Goal: Task Accomplishment & Management: Use online tool/utility

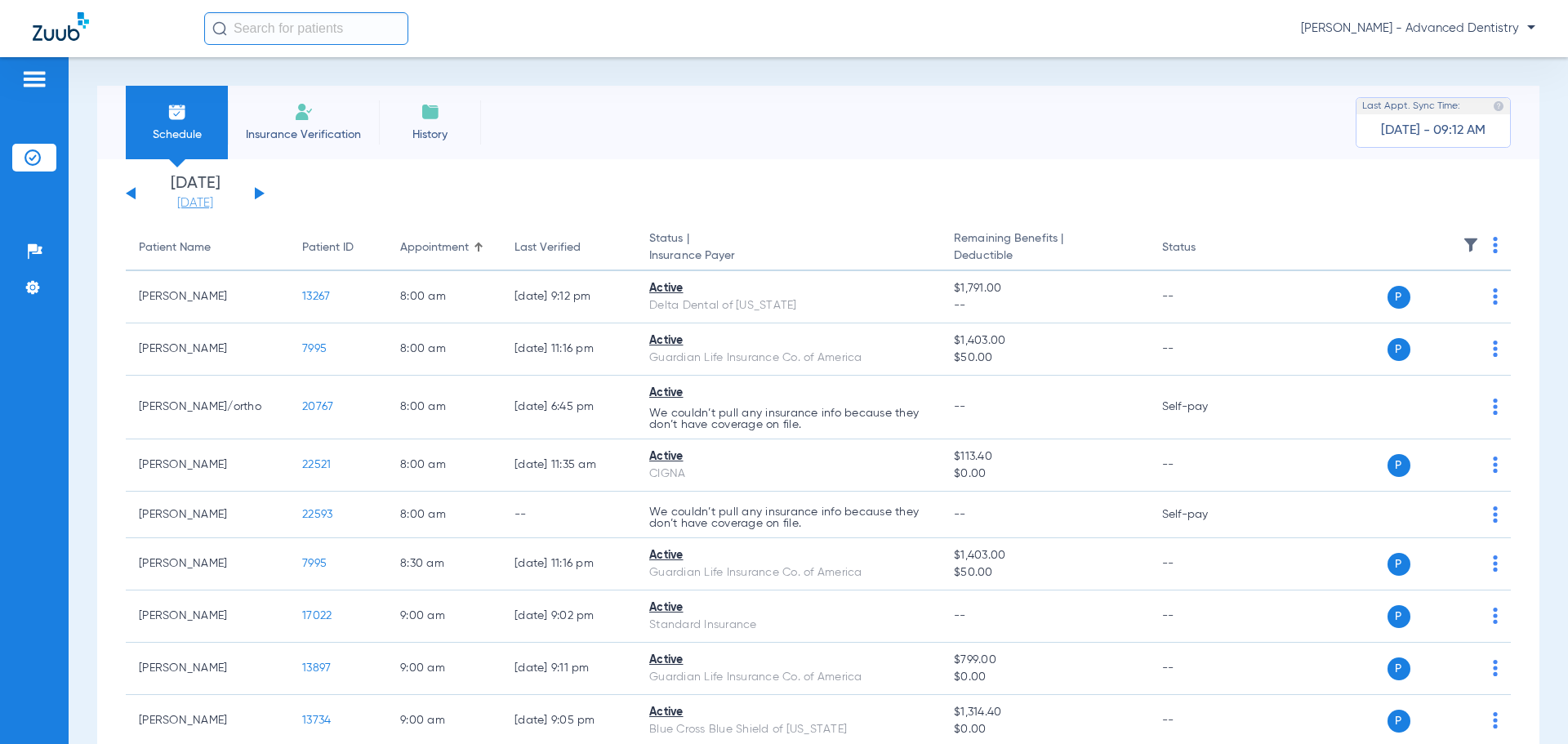
click at [210, 204] on link "[DATE]" at bounding box center [195, 203] width 98 height 16
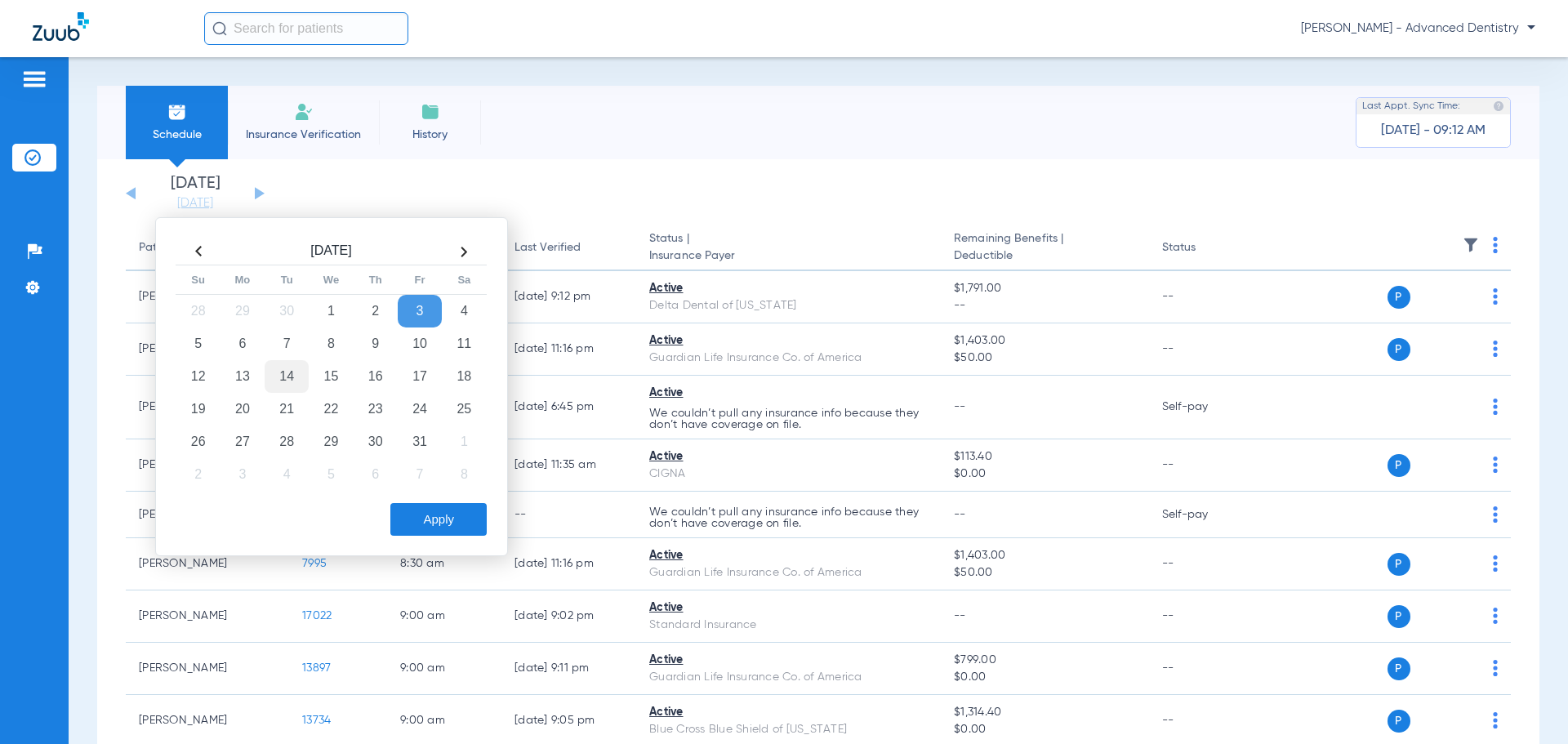
drag, startPoint x: 278, startPoint y: 337, endPoint x: 291, endPoint y: 375, distance: 40.2
click at [279, 338] on td "7" at bounding box center [287, 343] width 44 height 33
click at [399, 521] on button "Apply" at bounding box center [438, 519] width 97 height 33
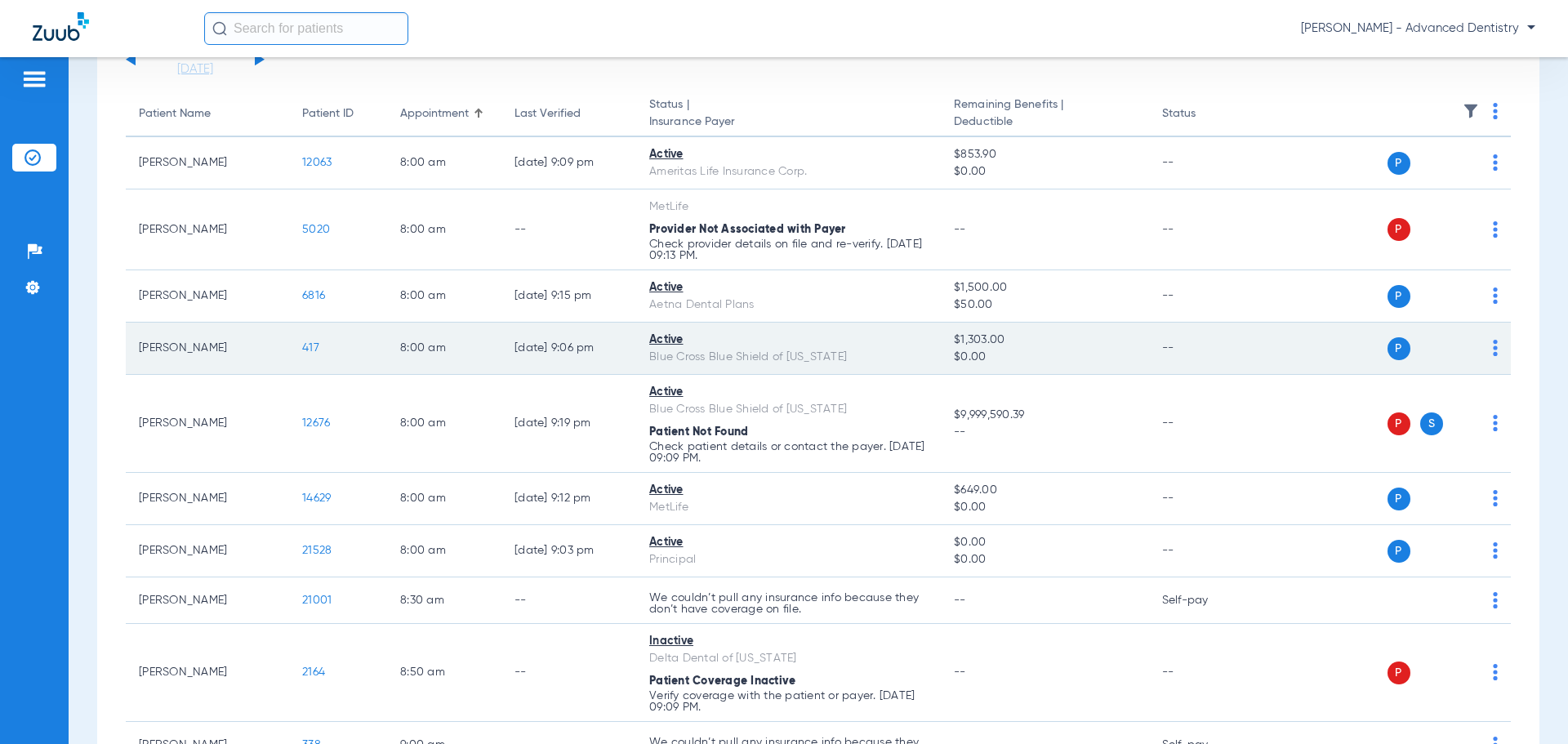
scroll to position [164, 0]
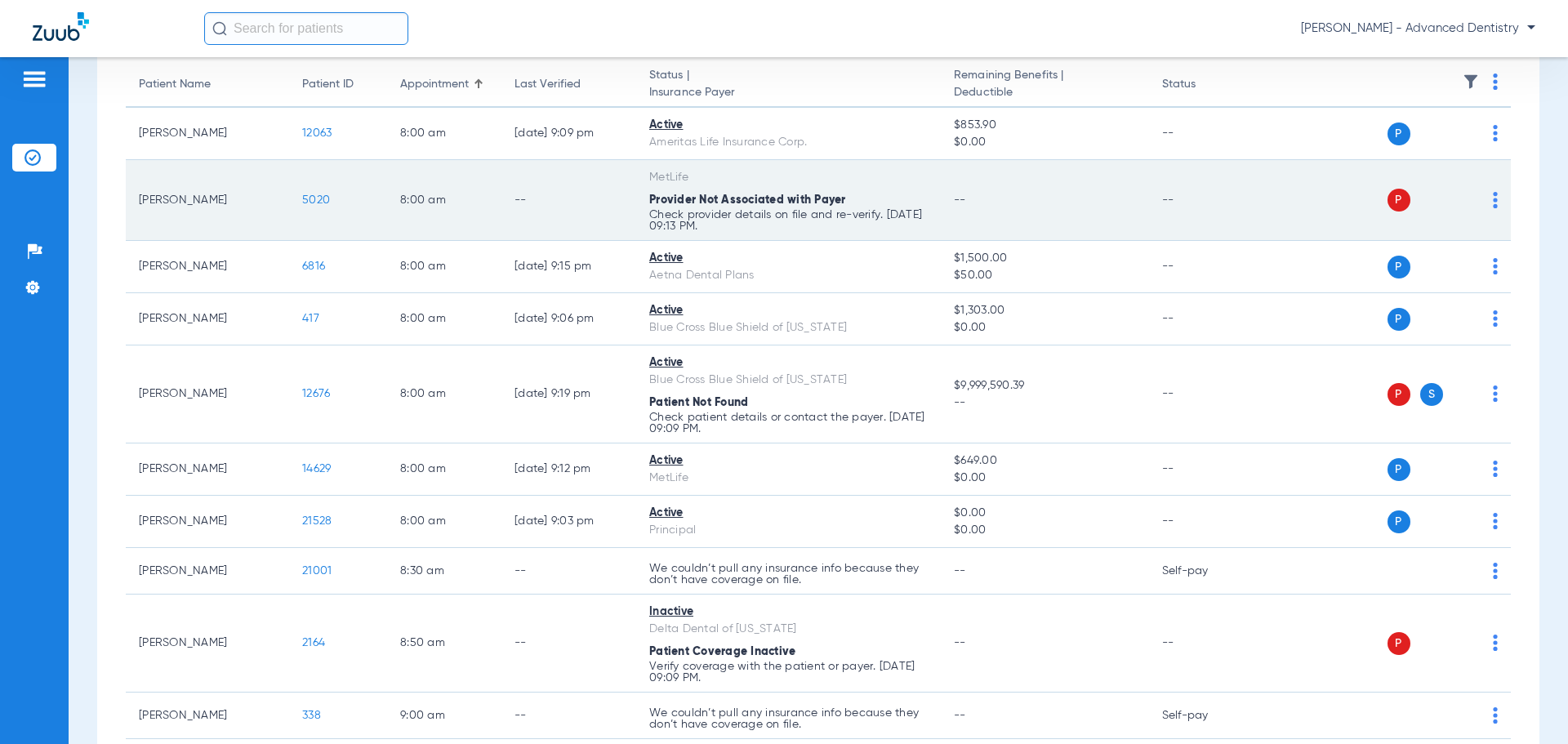
click at [1492, 192] on img at bounding box center [1494, 200] width 5 height 16
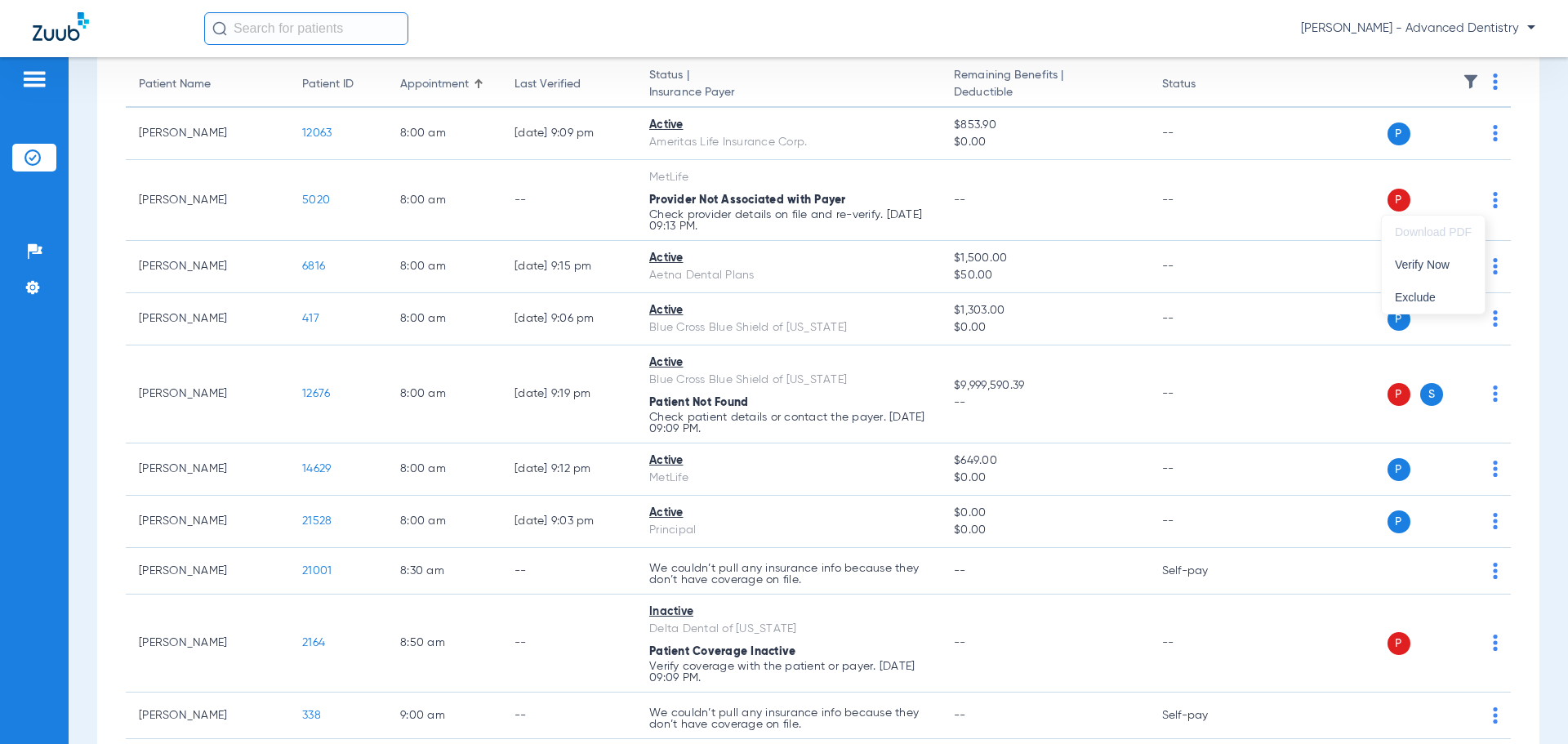
click at [1270, 200] on div at bounding box center [784, 372] width 1568 height 744
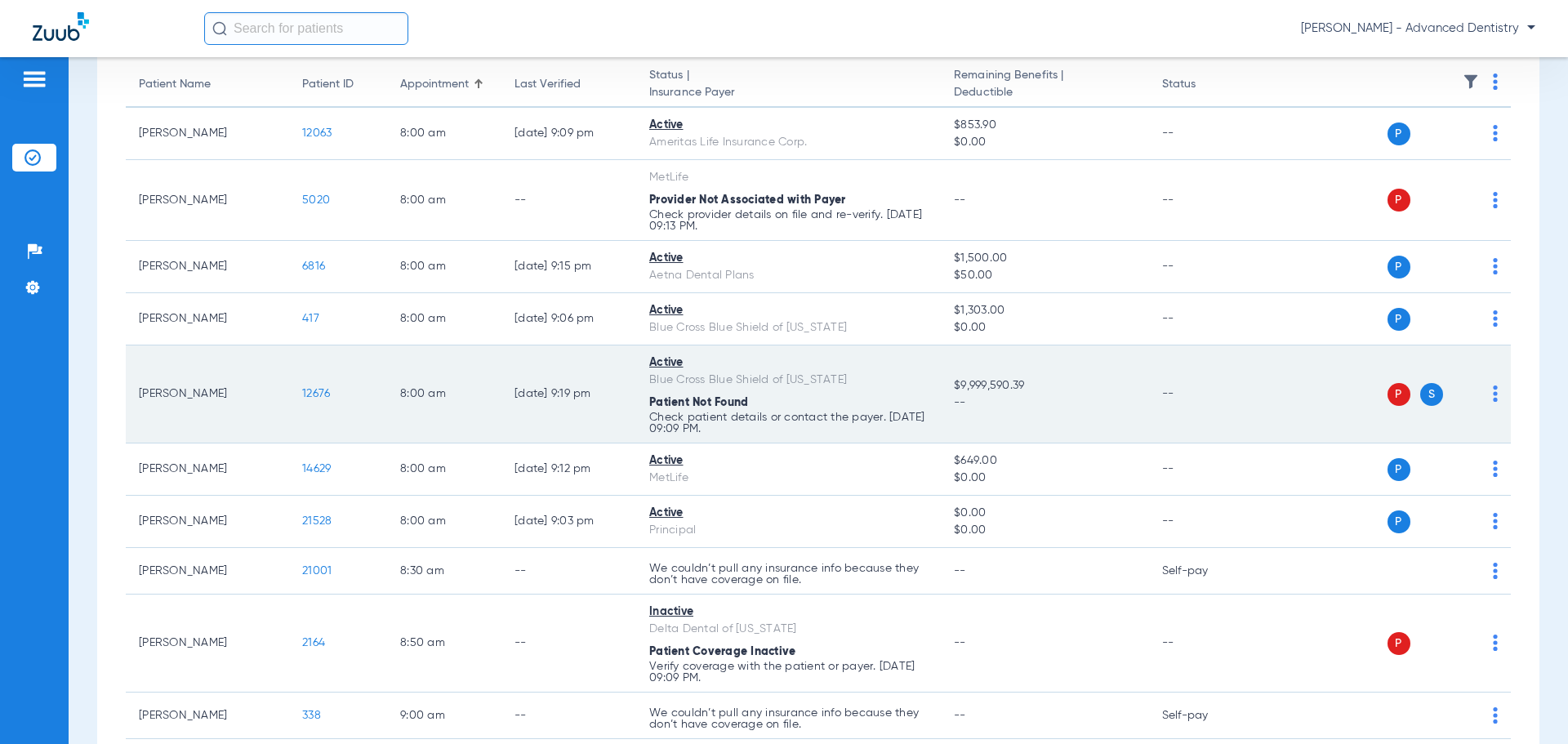
scroll to position [245, 0]
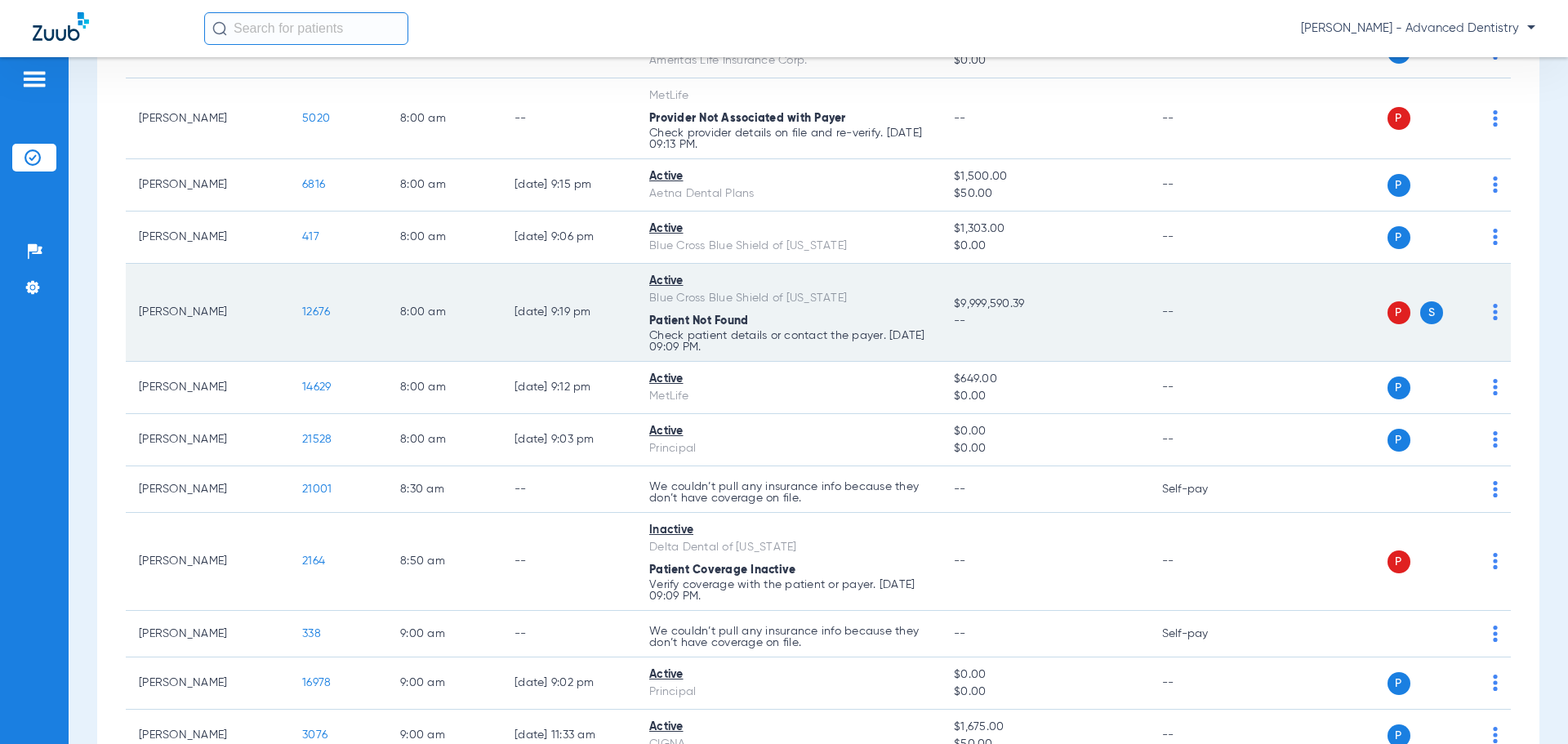
click at [1421, 311] on span "S" at bounding box center [1431, 313] width 23 height 23
click at [673, 282] on div "Active" at bounding box center [788, 281] width 278 height 17
click at [325, 310] on span "12676" at bounding box center [316, 312] width 28 height 11
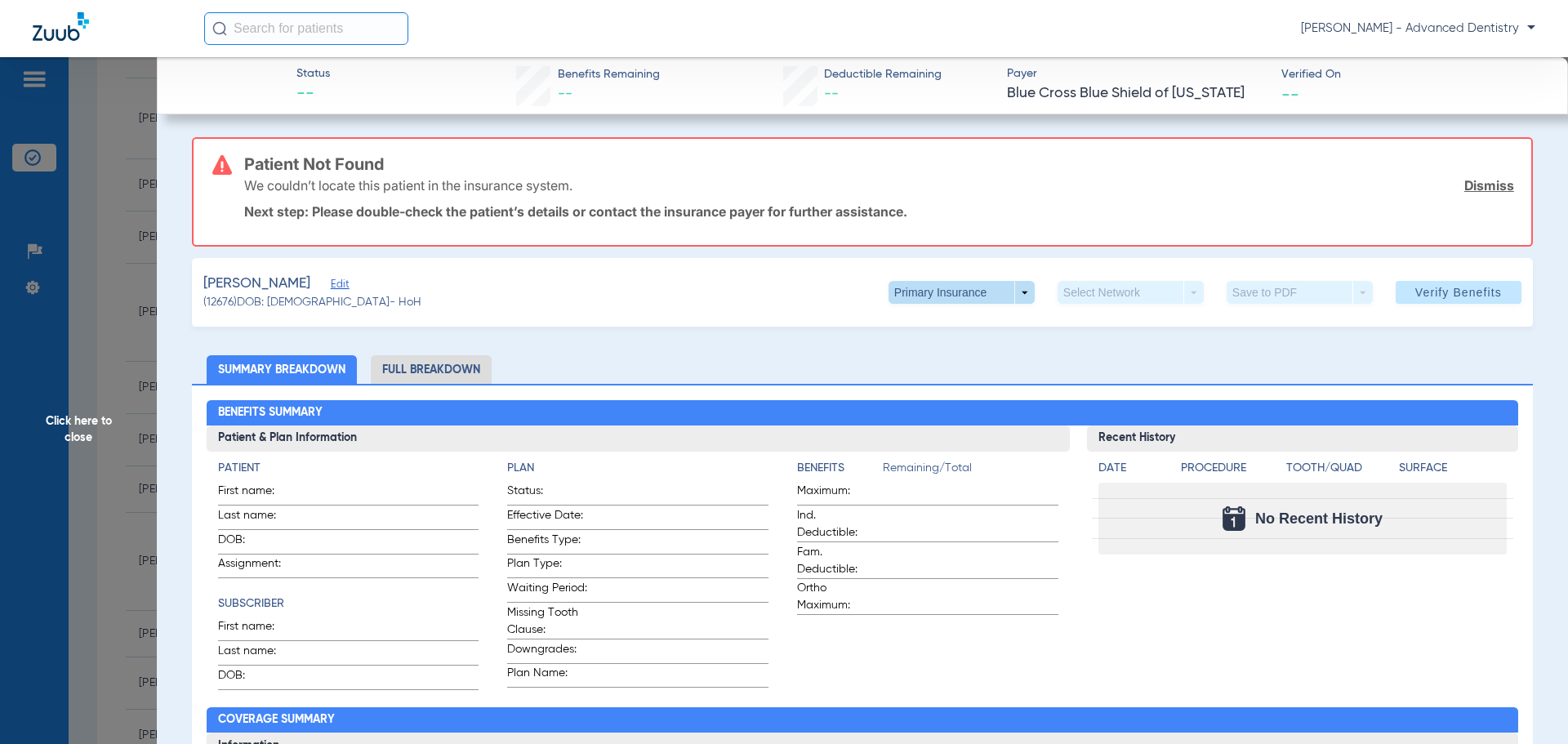
click at [1016, 287] on span at bounding box center [961, 293] width 146 height 23
click at [933, 352] on span "Secondary Insurance" at bounding box center [943, 358] width 108 height 11
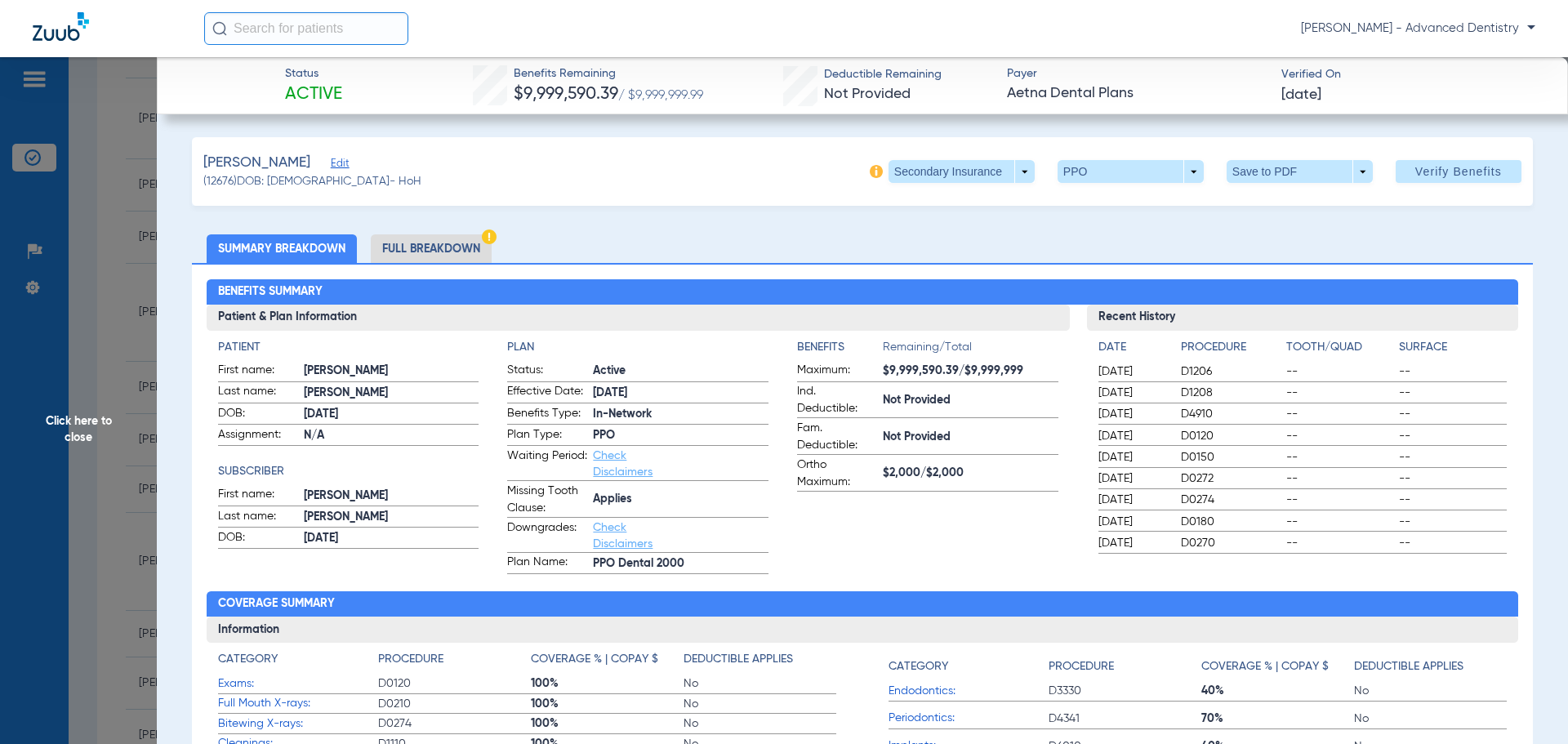
scroll to position [81, 0]
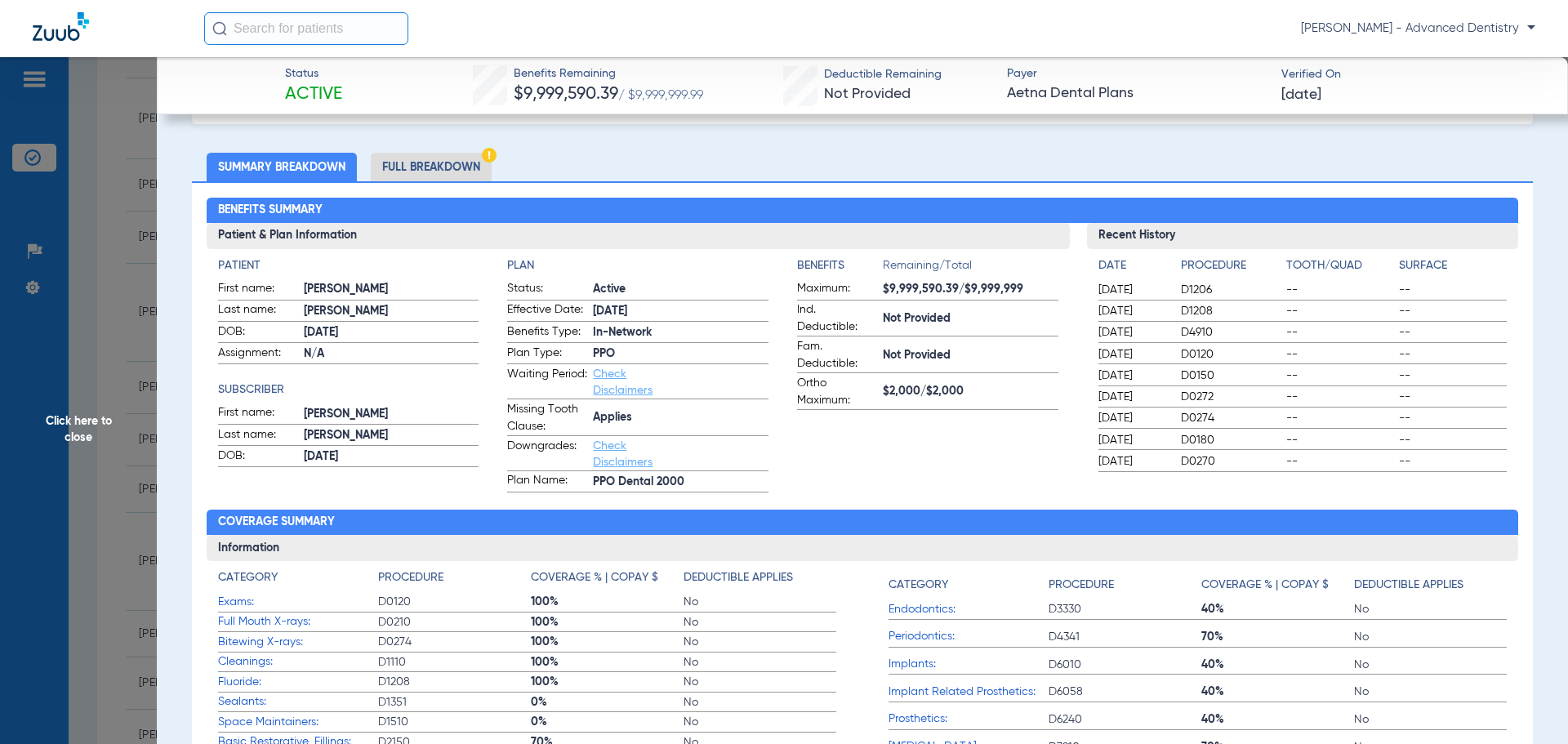
click at [74, 423] on span "Click here to close" at bounding box center [78, 429] width 157 height 744
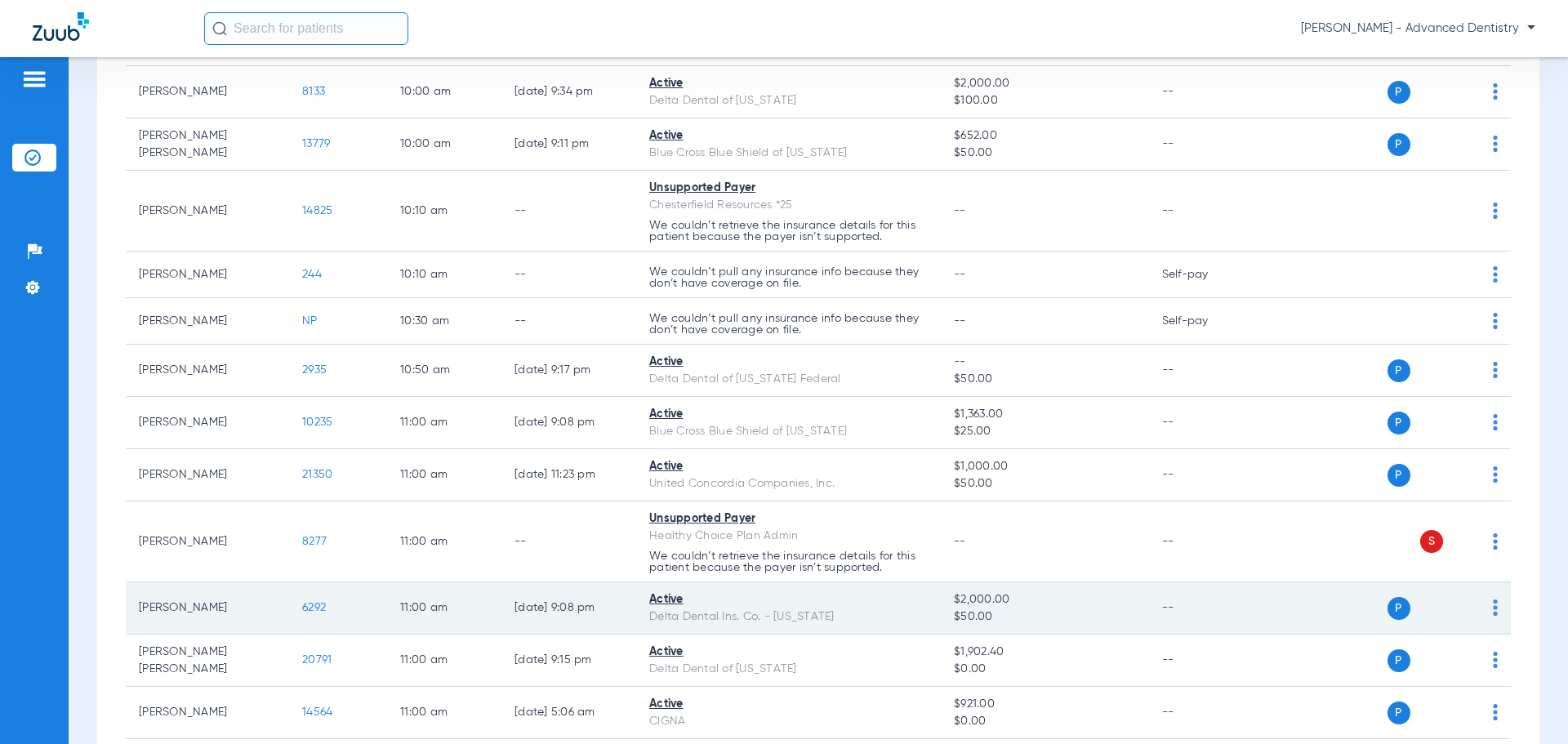
scroll to position [1306, 0]
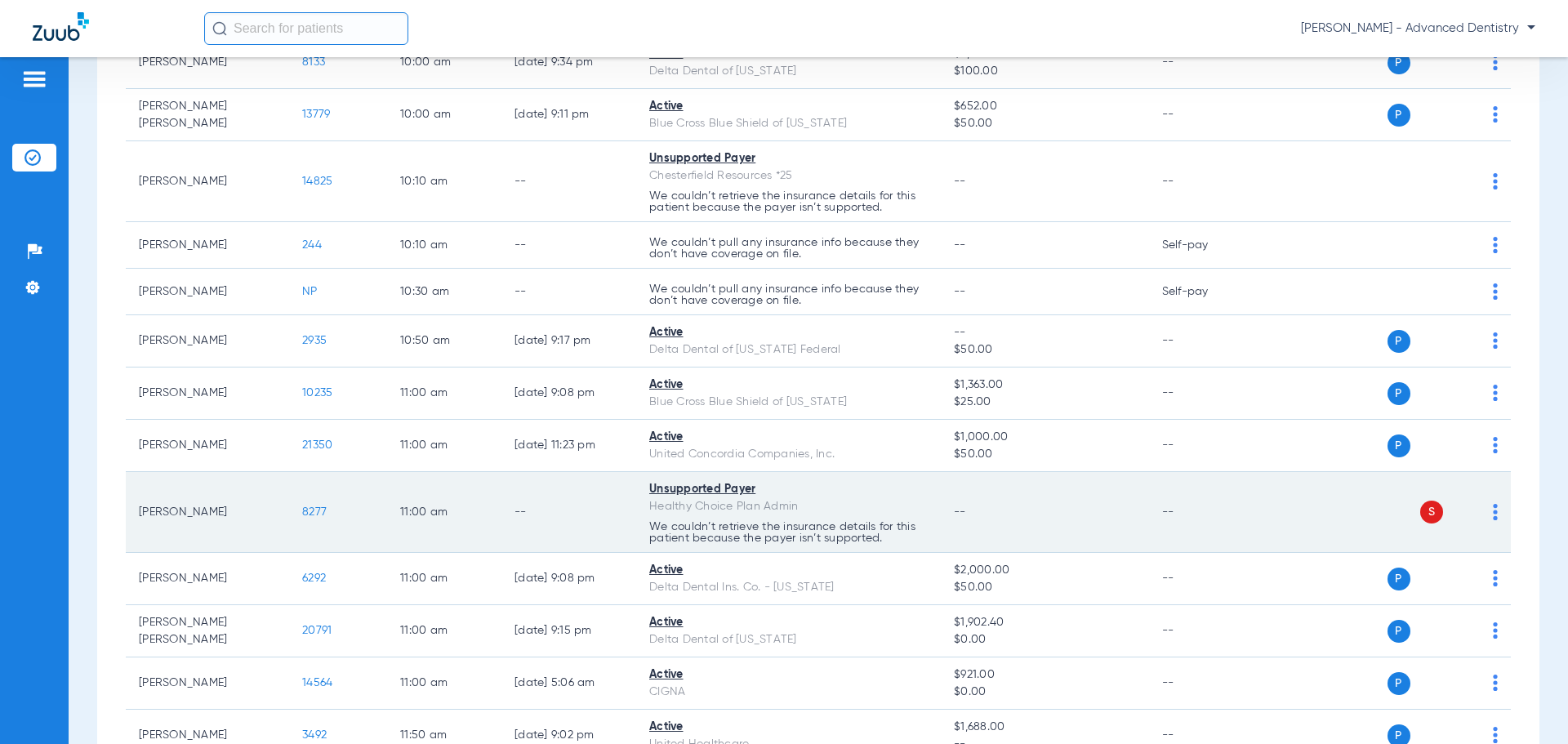
click at [1420, 511] on span "S" at bounding box center [1431, 512] width 23 height 23
click at [1492, 514] on img at bounding box center [1494, 512] width 5 height 16
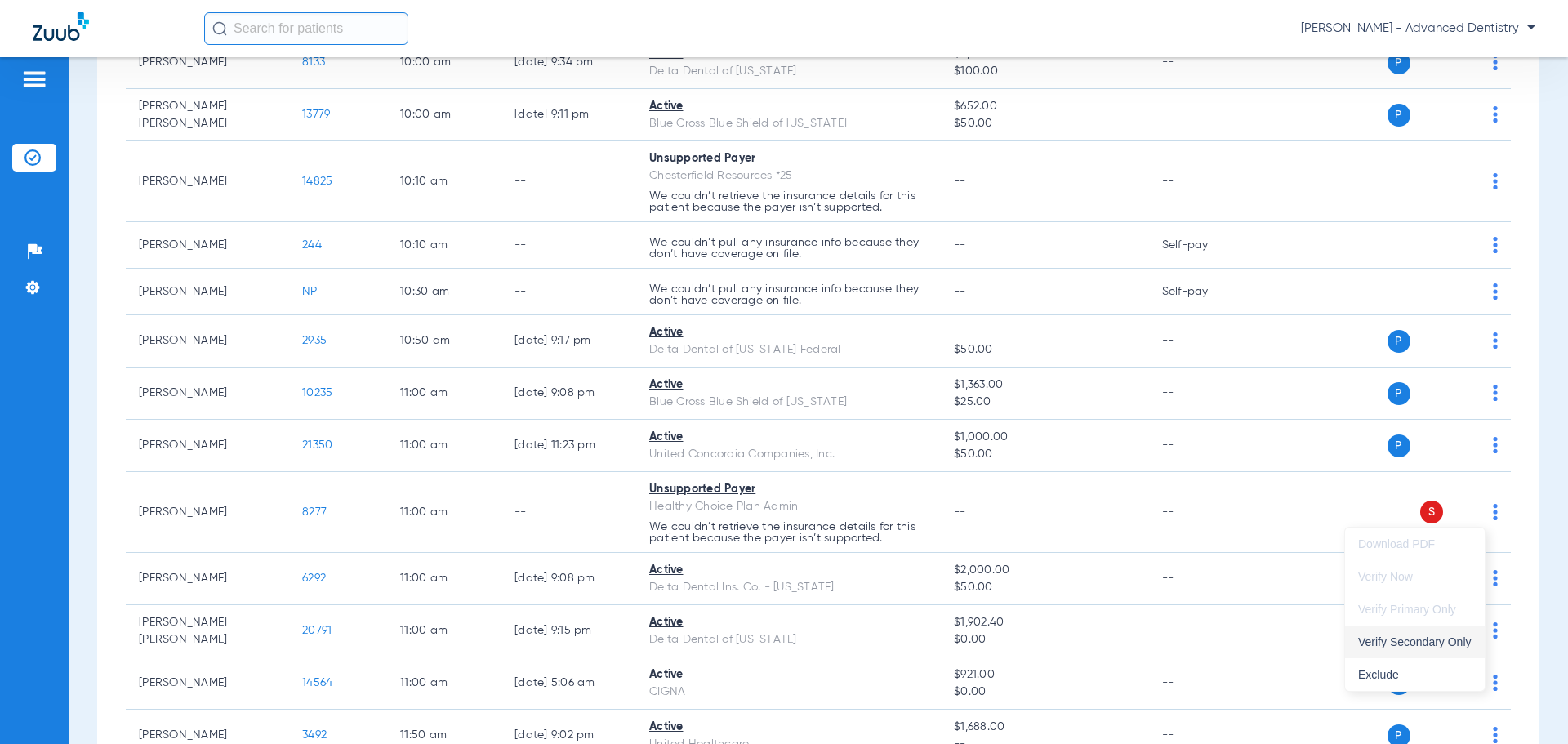
click at [1451, 647] on span "Verify Secondary Only" at bounding box center [1415, 642] width 114 height 11
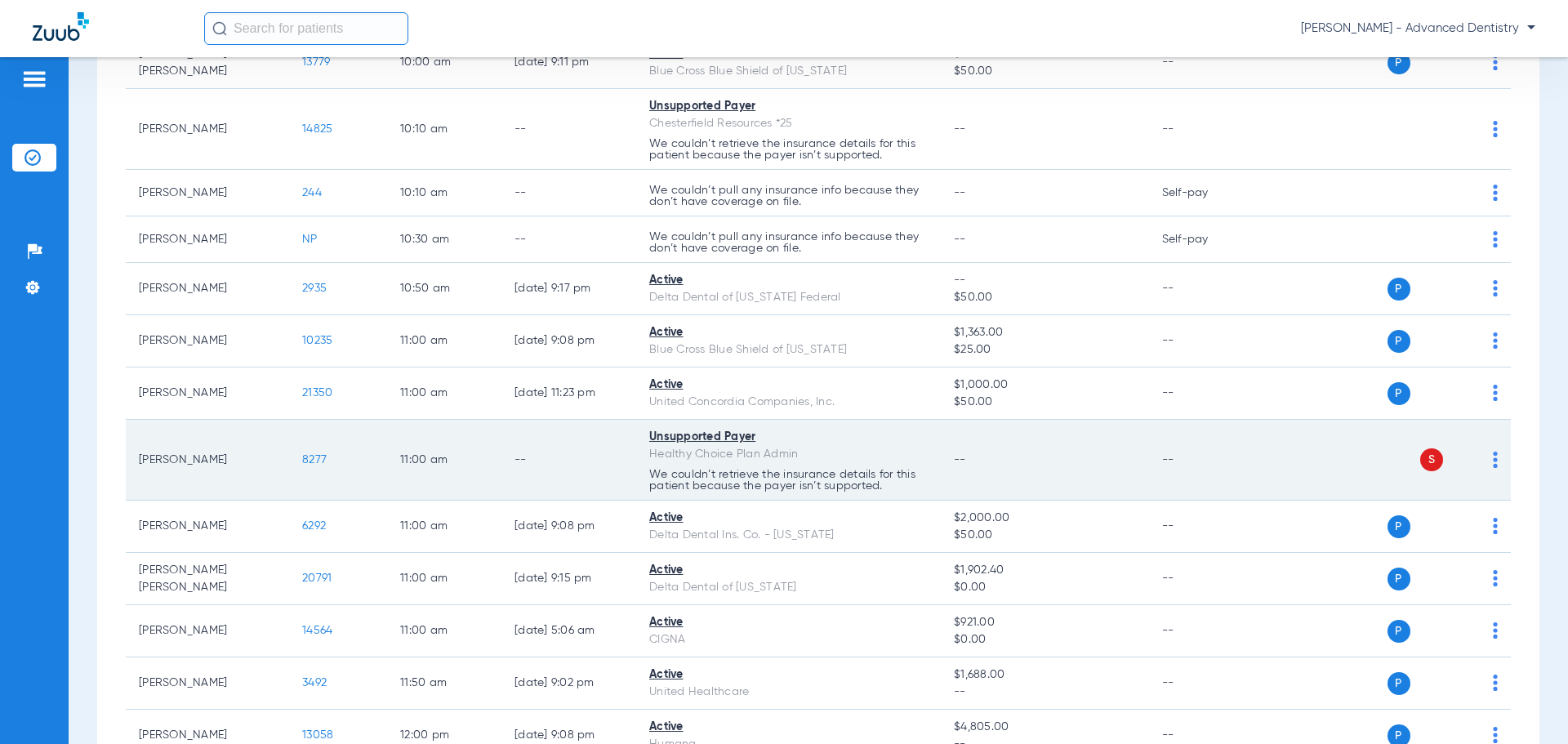
scroll to position [1388, 0]
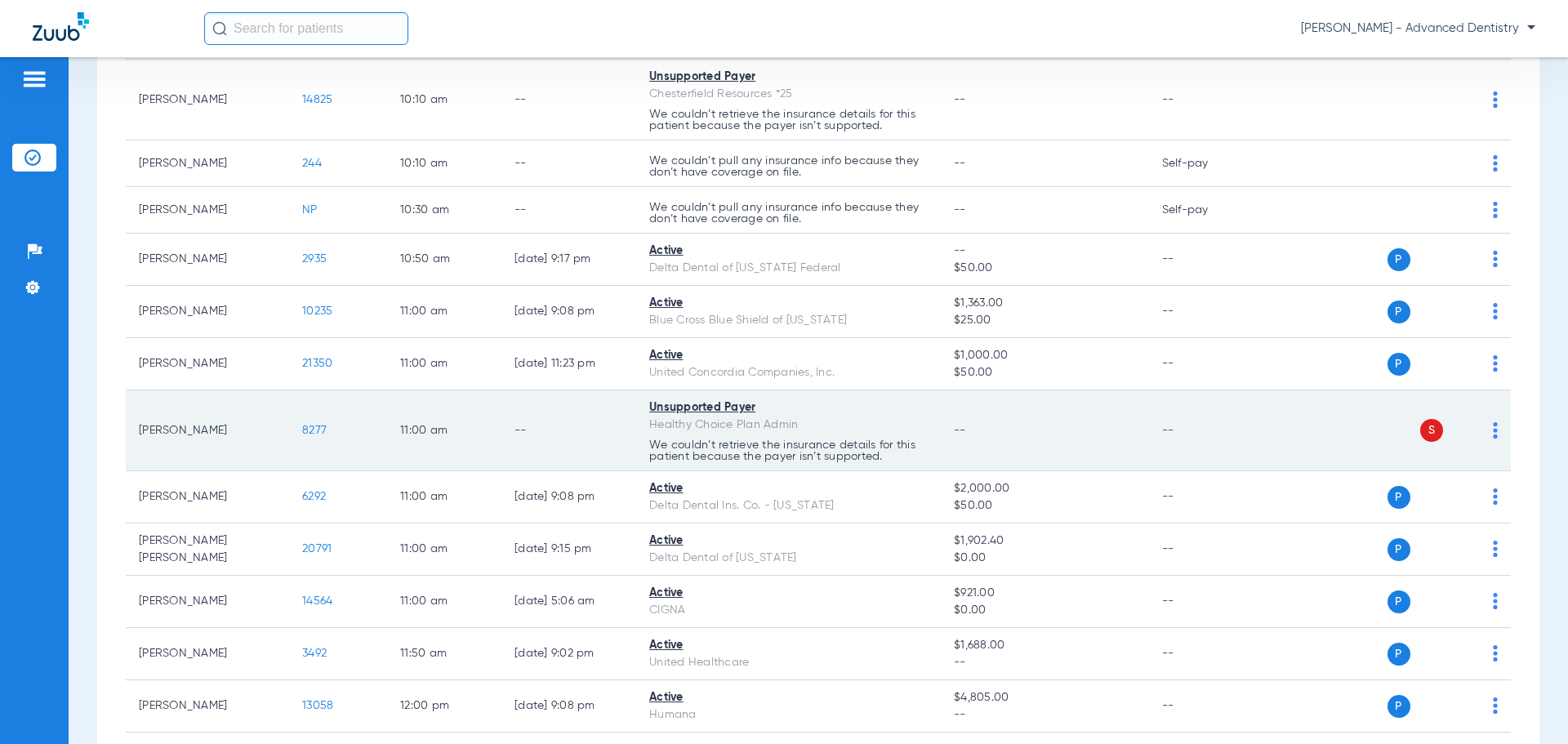
click at [311, 427] on span "8277" at bounding box center [315, 430] width 25 height 11
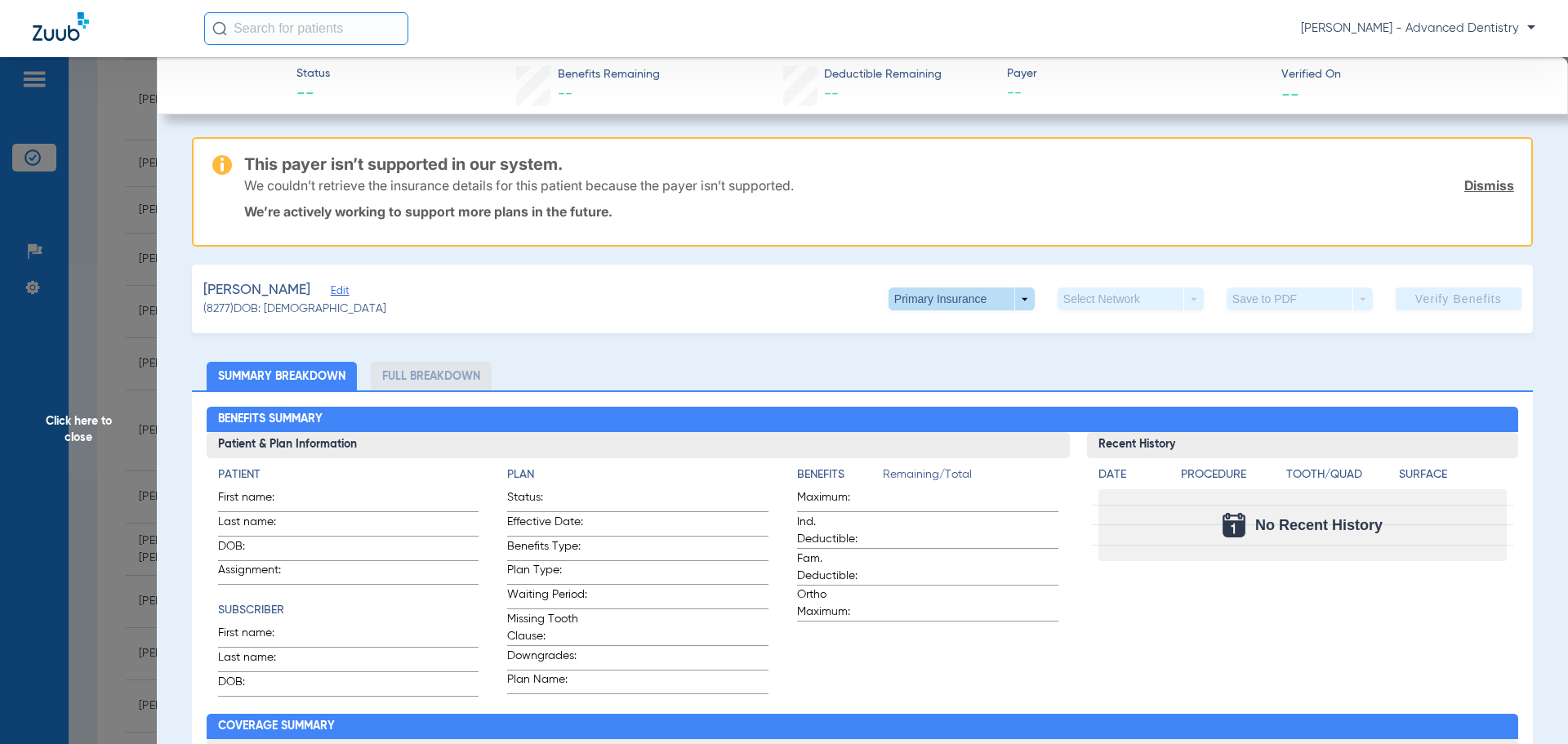
click at [1021, 295] on span at bounding box center [961, 298] width 146 height 23
click at [951, 356] on button "Secondary Insurance" at bounding box center [944, 364] width 134 height 33
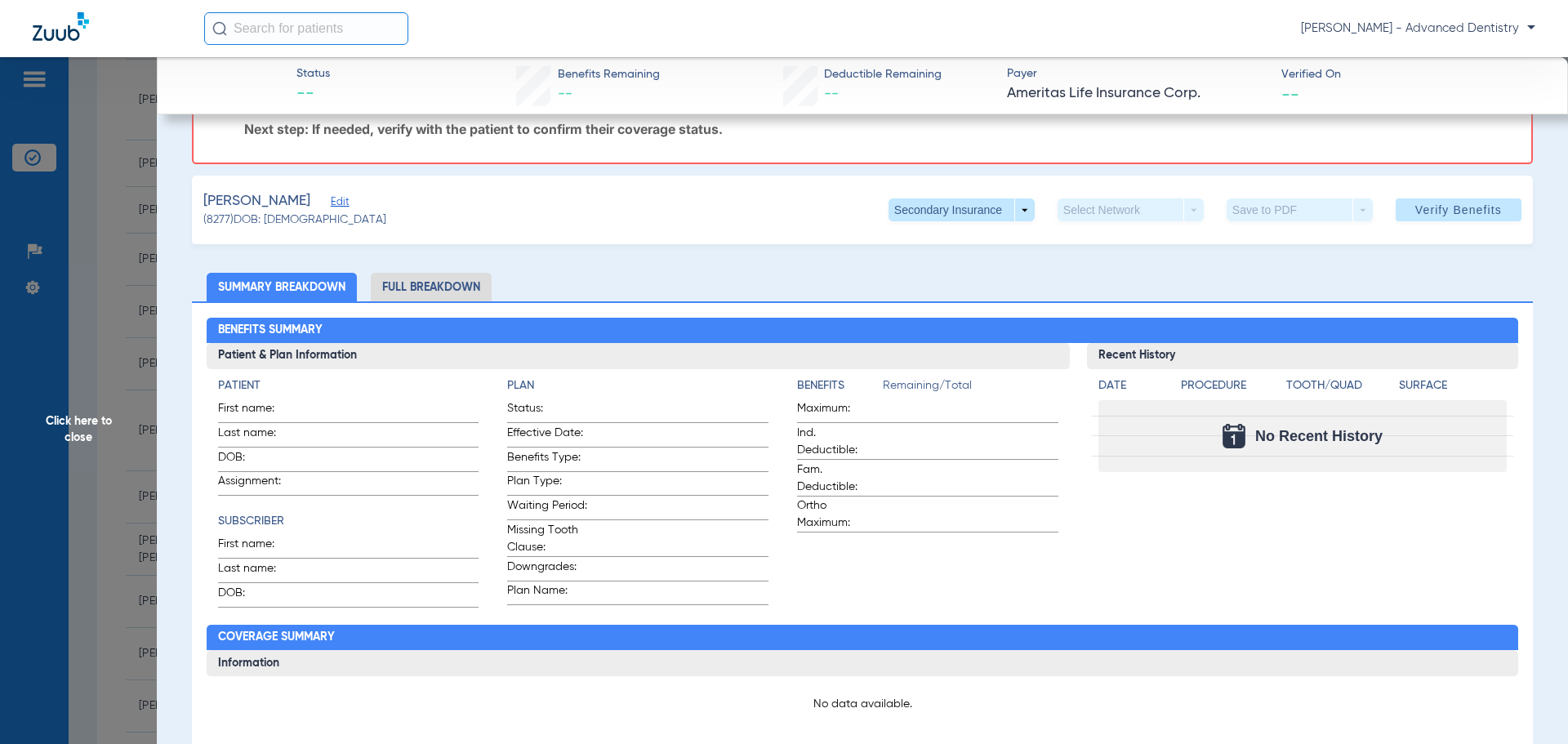
scroll to position [81, 0]
click at [331, 201] on span "Edit" at bounding box center [338, 205] width 14 height 15
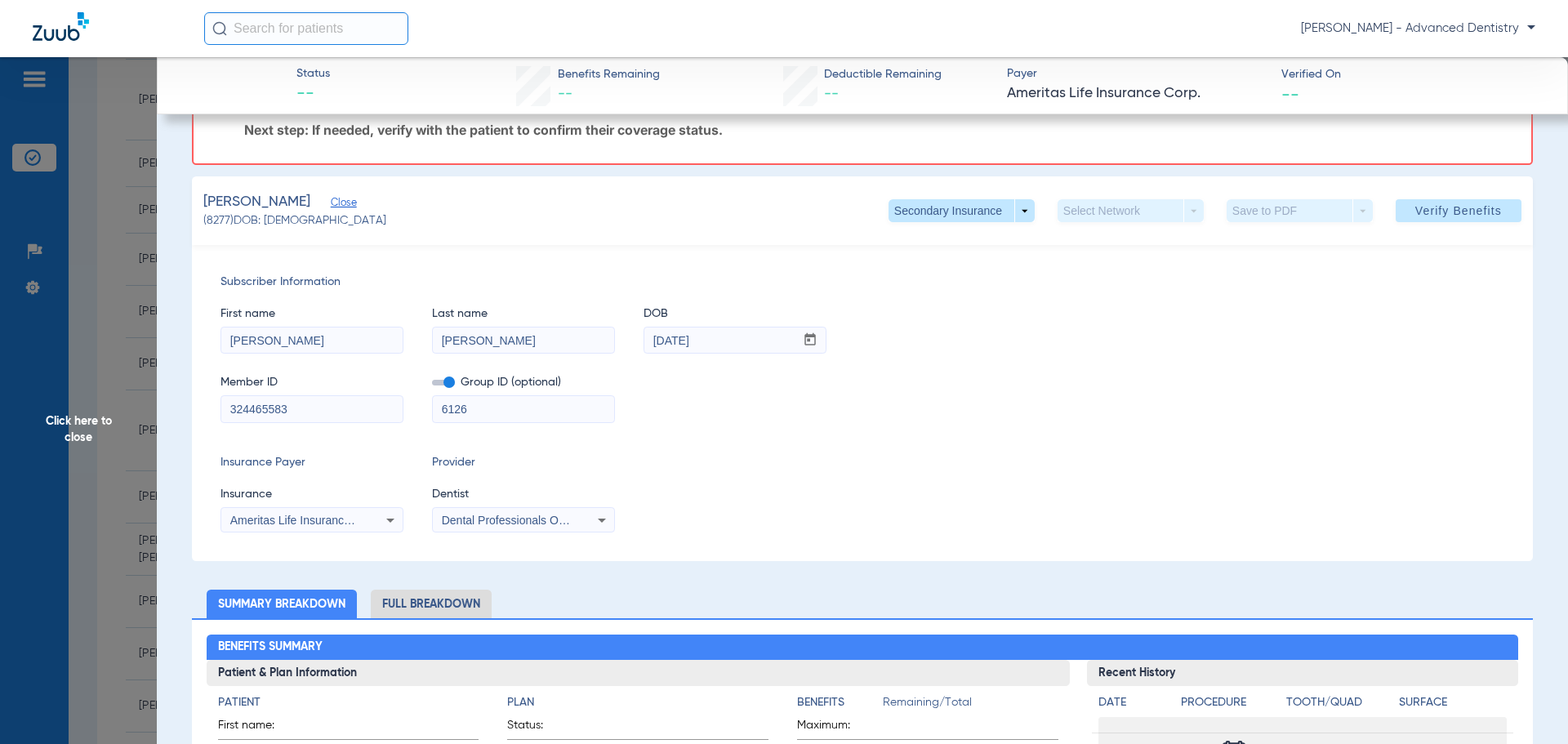
scroll to position [0, 0]
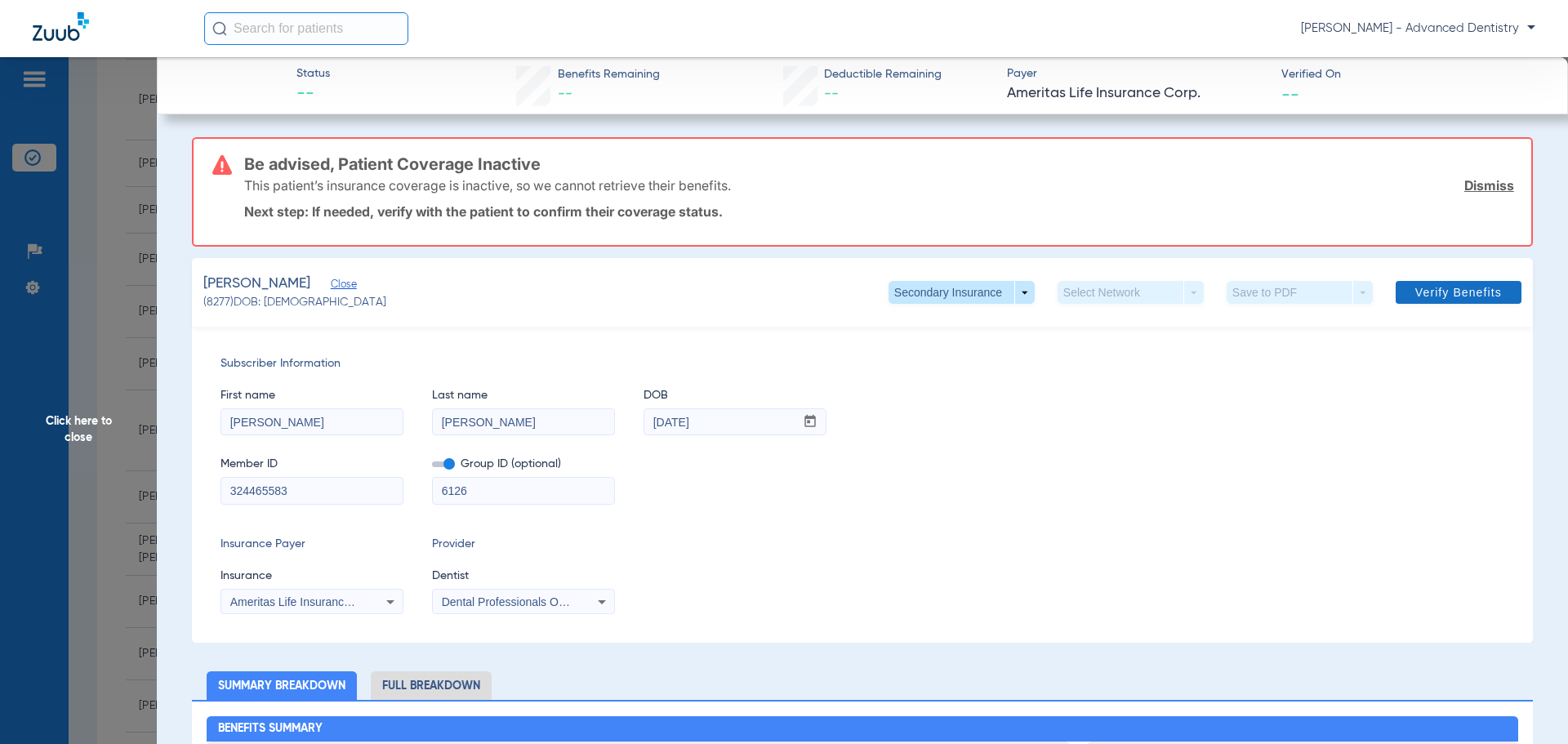
click at [1415, 298] on span "Verify Benefits" at bounding box center [1458, 293] width 86 height 13
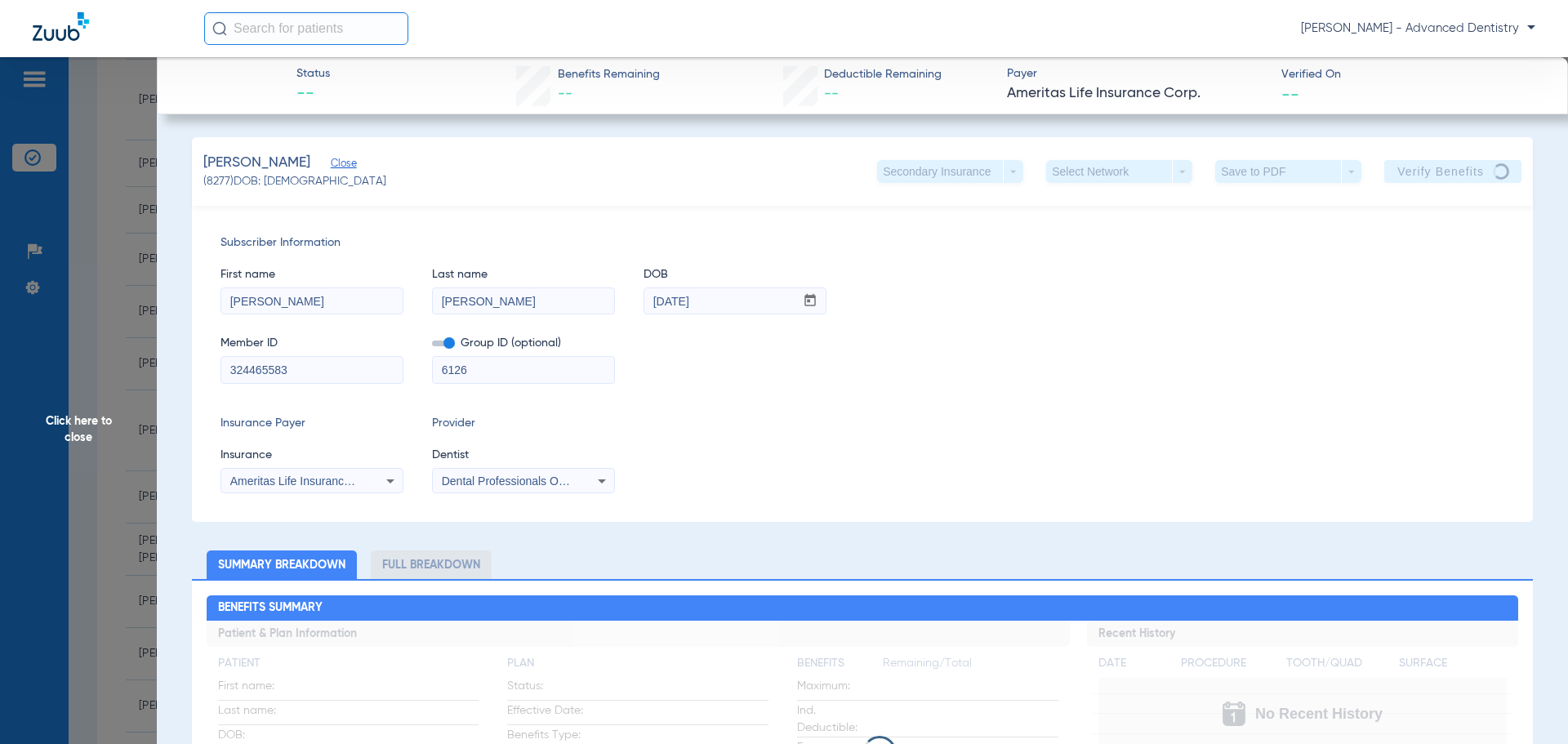
drag, startPoint x: 306, startPoint y: 362, endPoint x: 188, endPoint y: 377, distance: 118.9
